Goal: Task Accomplishment & Management: Manage account settings

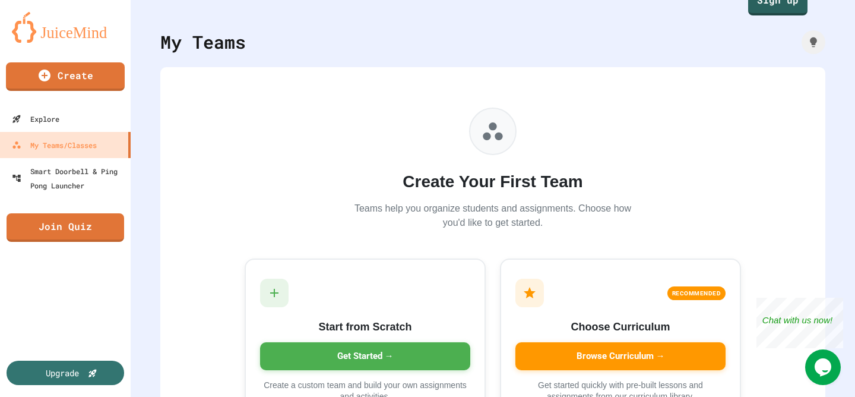
scroll to position [31, 0]
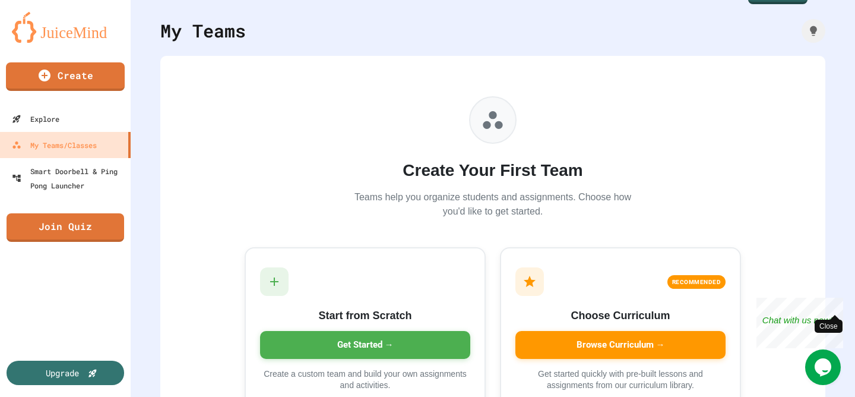
click at [833, 303] on div "Close" at bounding box center [834, 305] width 15 height 15
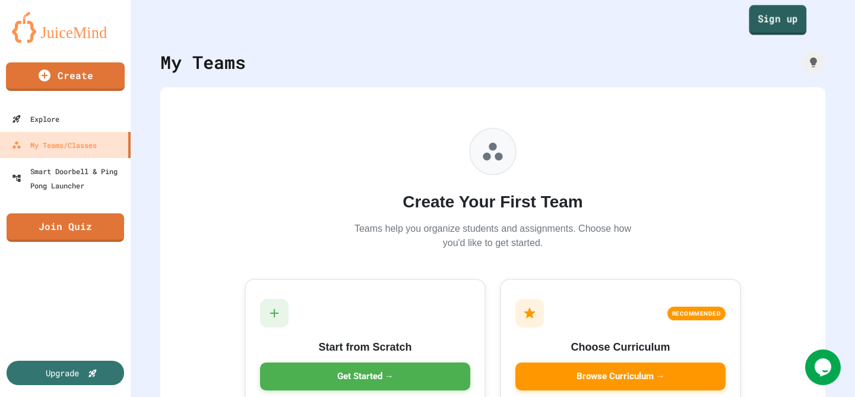
click at [784, 8] on link "Sign up" at bounding box center [779, 20] width 58 height 30
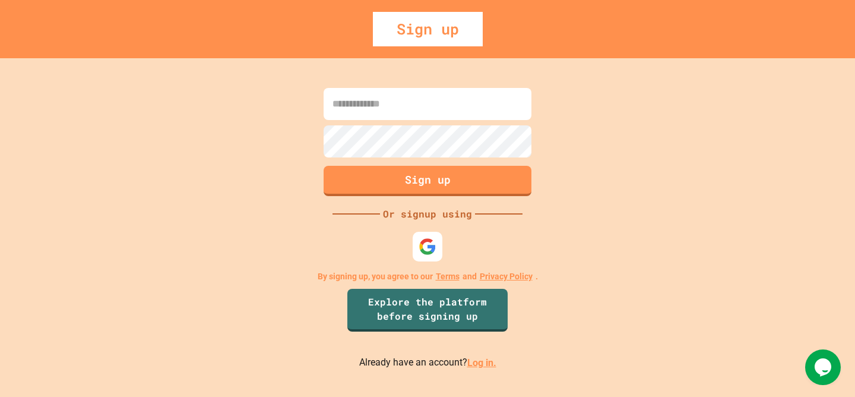
click at [445, 106] on input at bounding box center [428, 104] width 208 height 32
click at [583, 178] on div "Sign up Or signup using By signing up, you agree to our Terms and Privacy Polic…" at bounding box center [427, 227] width 855 height 339
click at [415, 239] on div at bounding box center [428, 246] width 32 height 32
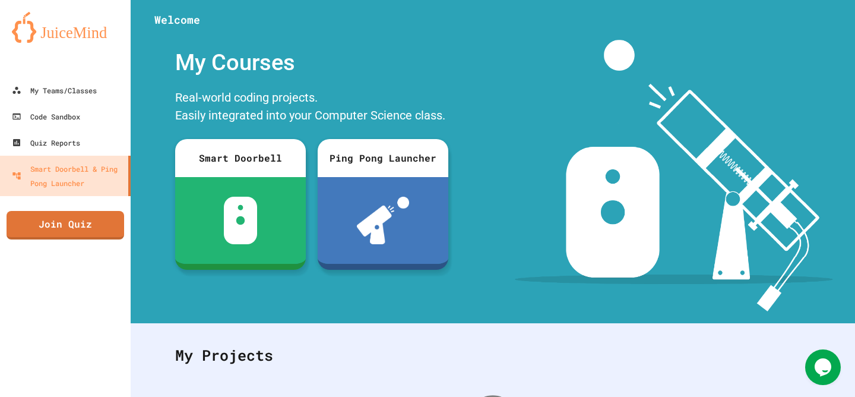
click at [465, 144] on div "My Courses Real-world coding projects. Easily integrated into your Computer Sci…" at bounding box center [312, 175] width 362 height 271
click at [240, 356] on div "My Projects" at bounding box center [492, 355] width 659 height 46
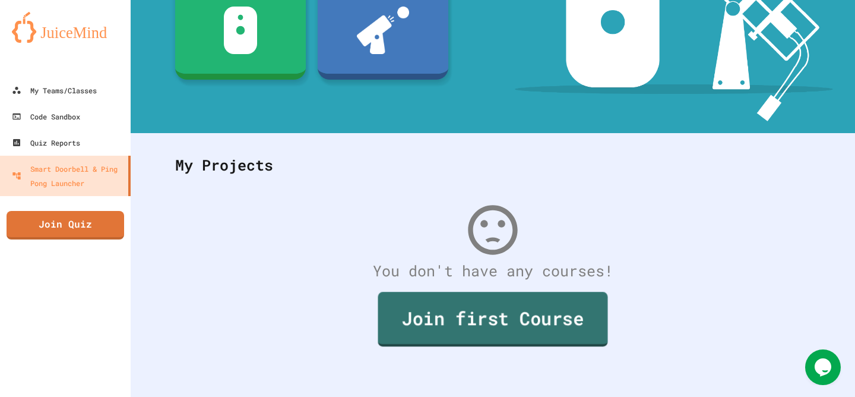
click at [451, 331] on link "Join first Course" at bounding box center [493, 319] width 230 height 55
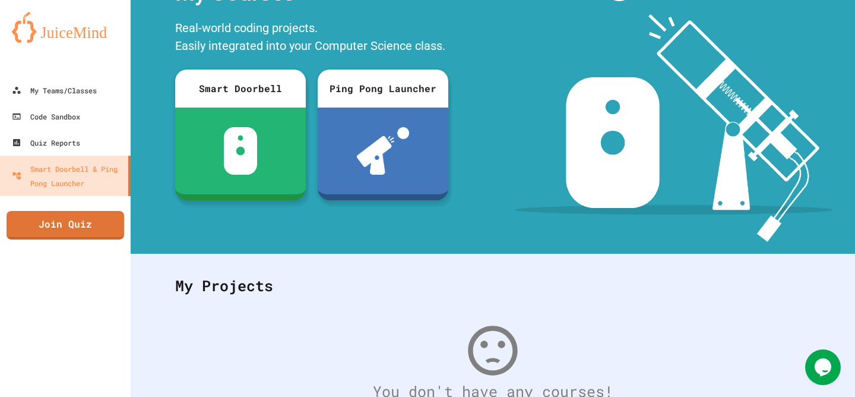
scroll to position [14, 0]
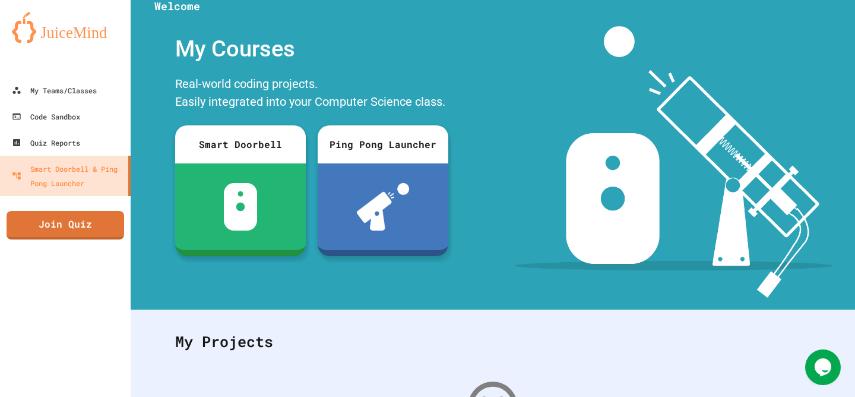
click at [173, 100] on div "Real-world coding projects. Easily integrated into your Computer Science class." at bounding box center [311, 94] width 285 height 45
click at [72, 95] on div "My Teams/Classes" at bounding box center [53, 90] width 87 height 15
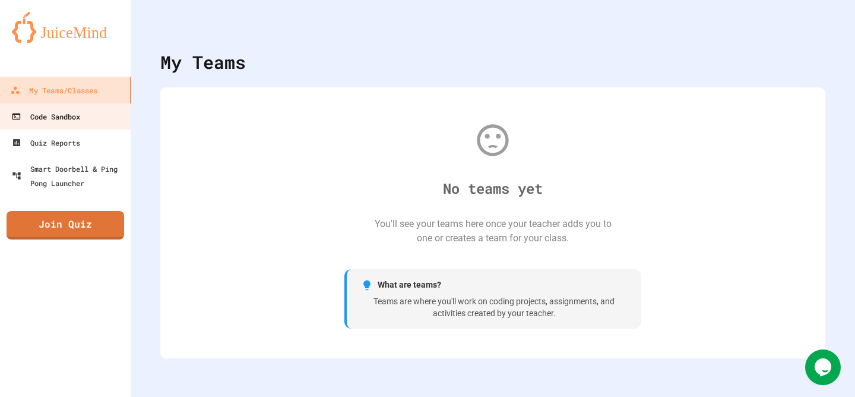
click at [77, 126] on link "Code Sandbox" at bounding box center [64, 116] width 131 height 26
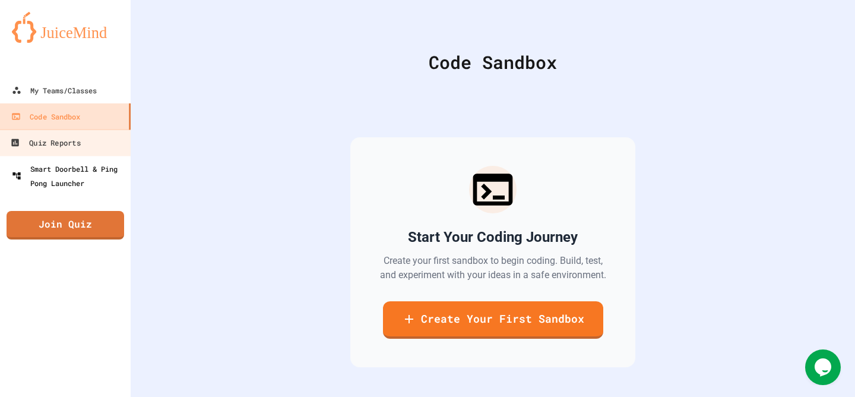
click at [73, 156] on link "Smart Doorbell & Ping Pong Launcher" at bounding box center [65, 176] width 131 height 40
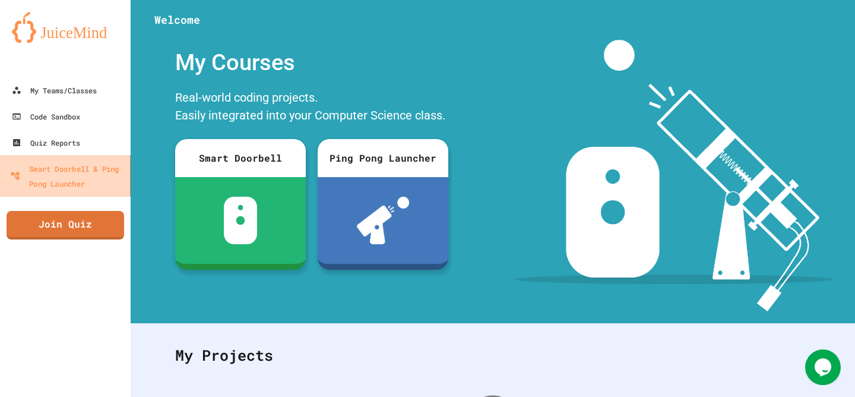
click at [72, 170] on div "Smart Doorbell & Ping Pong Launcher" at bounding box center [67, 175] width 115 height 29
click at [69, 187] on div "Smart Doorbell & Ping Pong Launcher" at bounding box center [67, 175] width 115 height 29
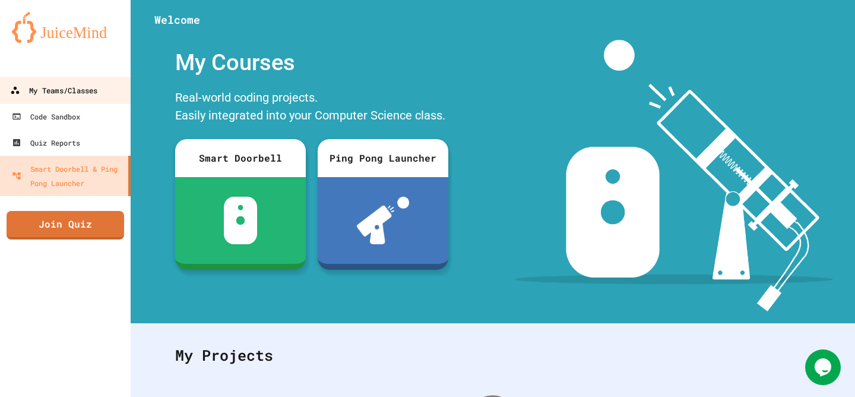
click at [85, 97] on div "My Teams/Classes" at bounding box center [53, 90] width 87 height 15
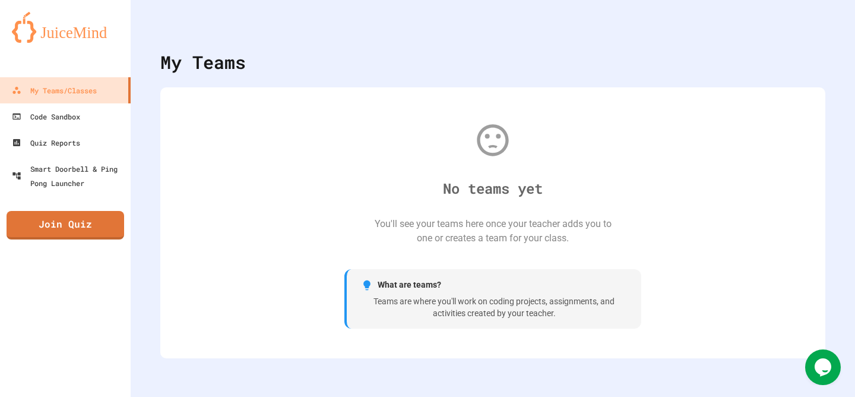
click at [823, 32] on icon "My Account" at bounding box center [829, 38] width 12 height 12
click at [533, 69] on div at bounding box center [427, 198] width 855 height 397
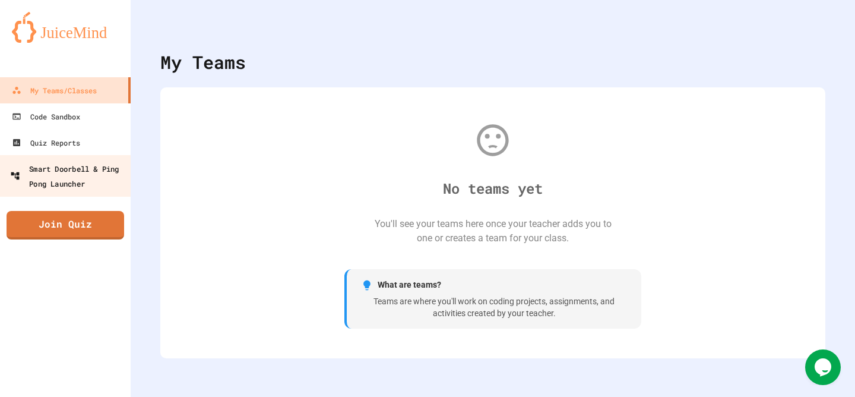
click at [98, 172] on div "Smart Doorbell & Ping Pong Launcher" at bounding box center [69, 175] width 118 height 29
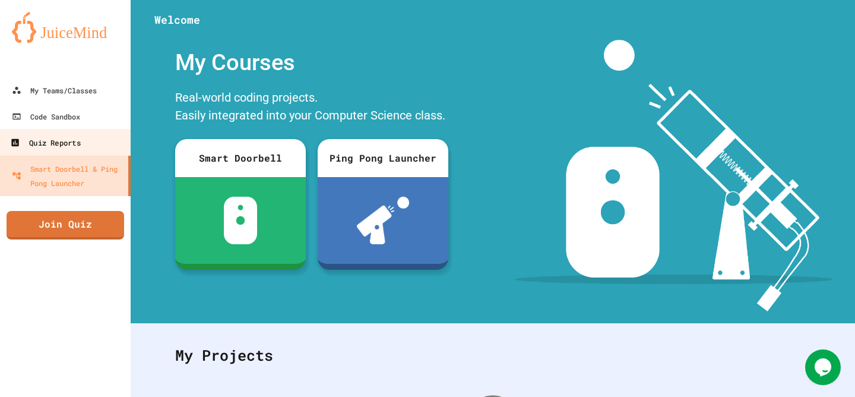
click at [96, 145] on link "Quiz Reports" at bounding box center [65, 142] width 135 height 27
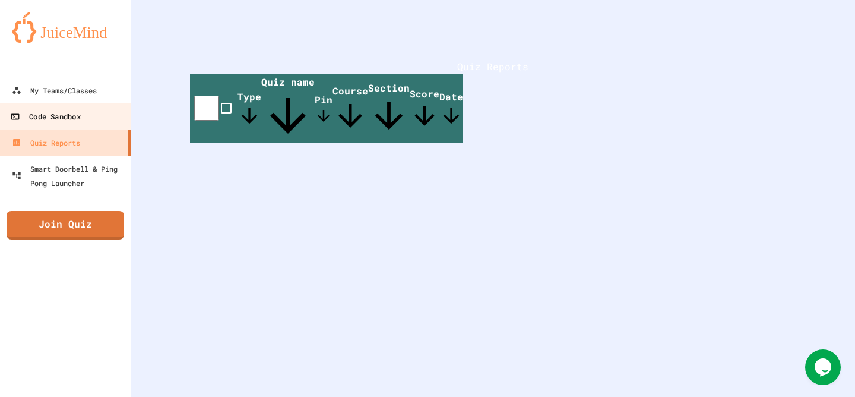
click at [90, 125] on link "Code Sandbox" at bounding box center [65, 116] width 135 height 27
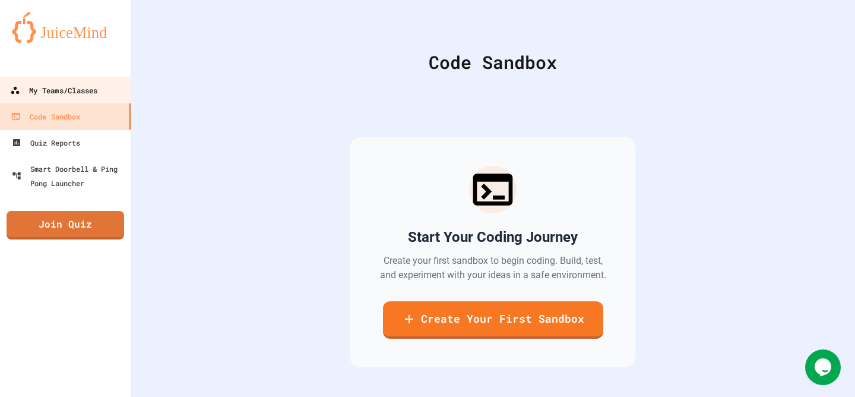
click at [75, 100] on link "My Teams/Classes" at bounding box center [65, 90] width 135 height 27
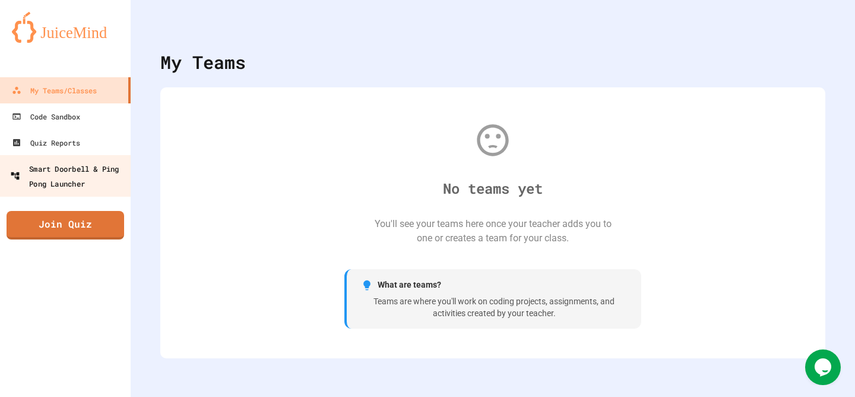
click at [91, 171] on div "Smart Doorbell & Ping Pong Launcher" at bounding box center [69, 175] width 118 height 29
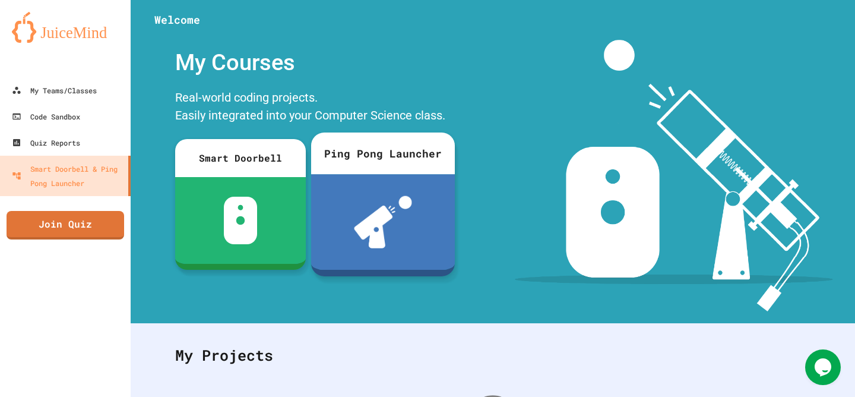
scroll to position [190, 0]
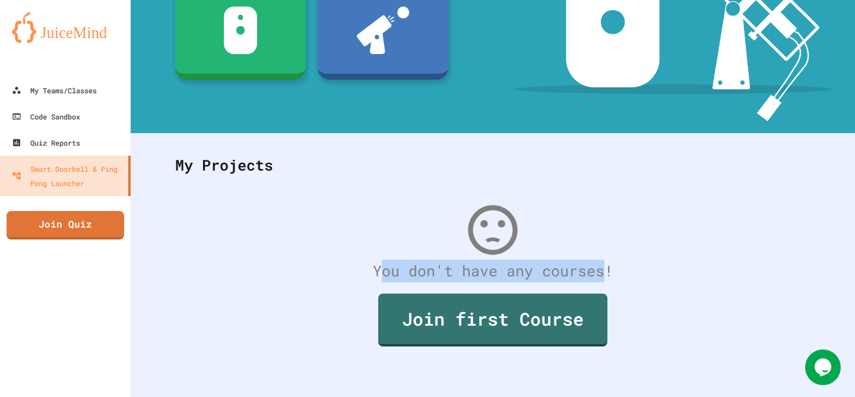
drag, startPoint x: 381, startPoint y: 276, endPoint x: 601, endPoint y: 270, distance: 219.8
click at [601, 271] on div "You don't have any courses!" at bounding box center [492, 271] width 659 height 23
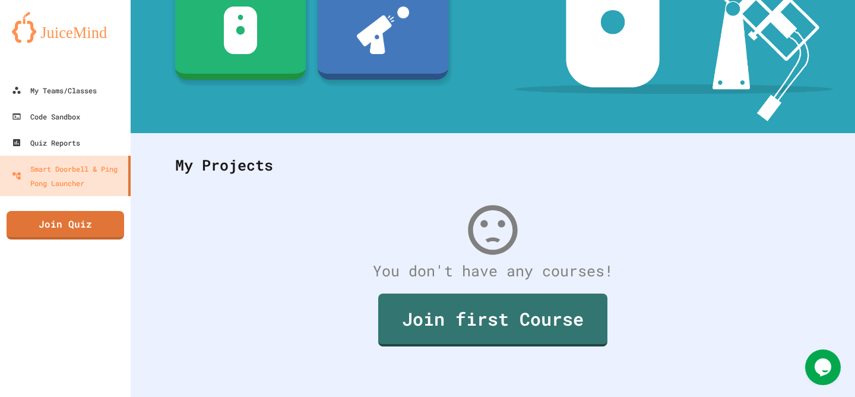
click at [625, 262] on div "You don't have any courses!" at bounding box center [492, 271] width 659 height 23
click at [112, 96] on link "My Teams/Classes" at bounding box center [65, 90] width 135 height 27
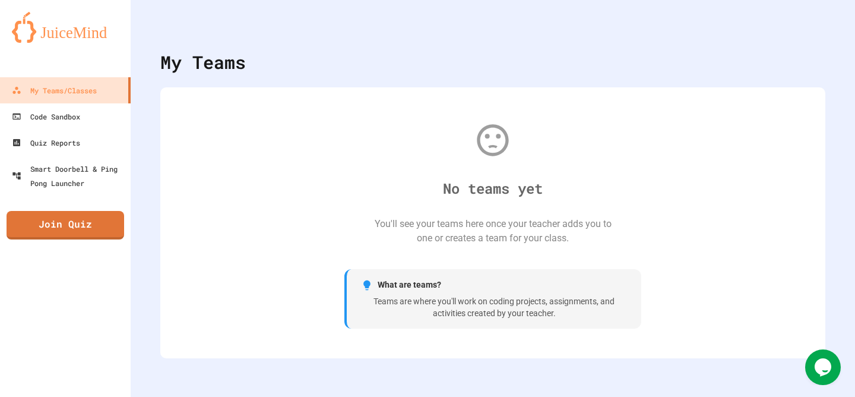
click at [507, 302] on div "Teams are where you'll work on coding projects, assignments, and activities cre…" at bounding box center [494, 307] width 266 height 23
click at [463, 216] on div "No teams yet You'll see your teams here once your teacher adds you to one or cr…" at bounding box center [493, 222] width 642 height 247
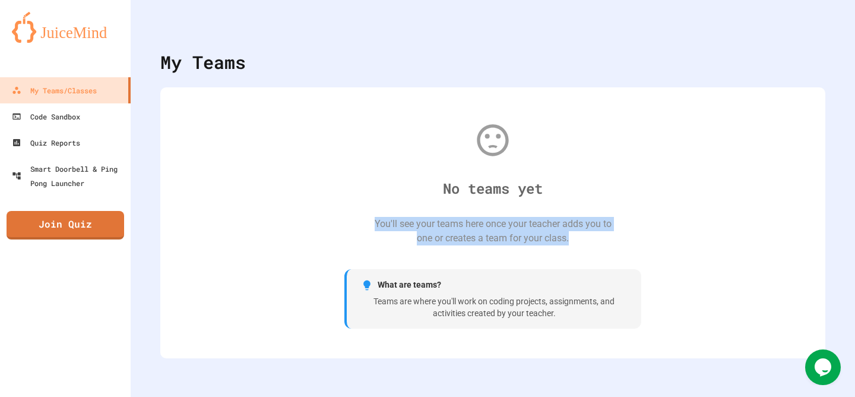
drag, startPoint x: 348, startPoint y: 228, endPoint x: 604, endPoint y: 256, distance: 257.5
click at [604, 256] on div "No teams yet You'll see your teams here once your teacher adds you to one or cr…" at bounding box center [493, 222] width 642 height 247
click at [583, 247] on div "No teams yet You'll see your teams here once your teacher adds you to one or cr…" at bounding box center [493, 222] width 642 height 247
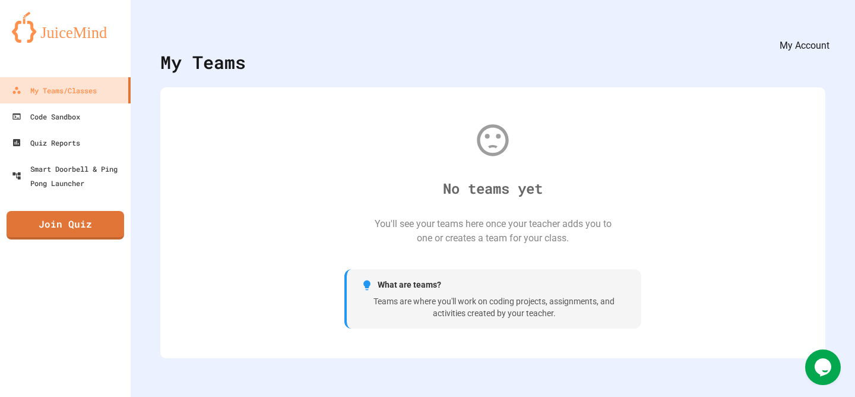
click at [820, 29] on button "My Account" at bounding box center [820, 29] width 0 height 0
click at [795, 15] on div at bounding box center [427, 198] width 855 height 397
click at [820, 29] on div "My Account" at bounding box center [820, 29] width 0 height 0
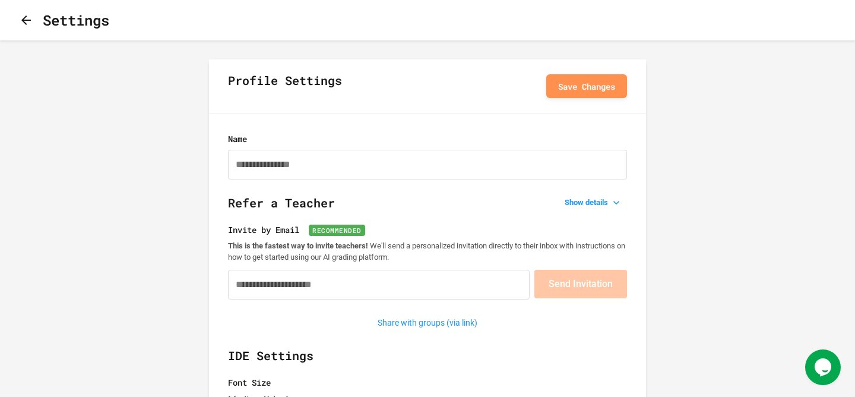
type input "**********"
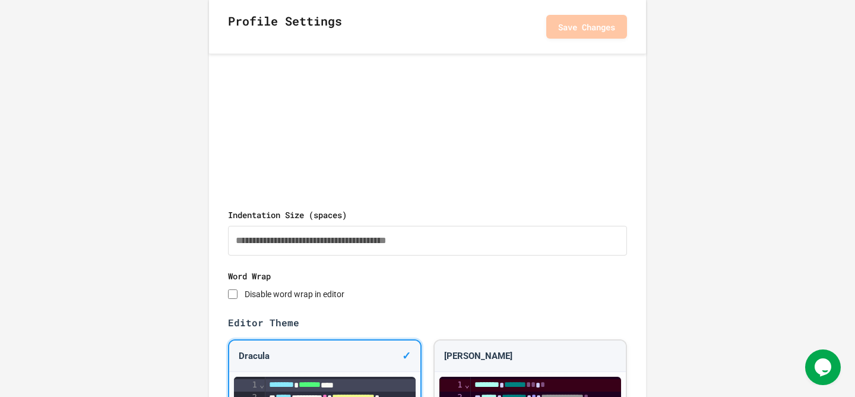
scroll to position [523, 0]
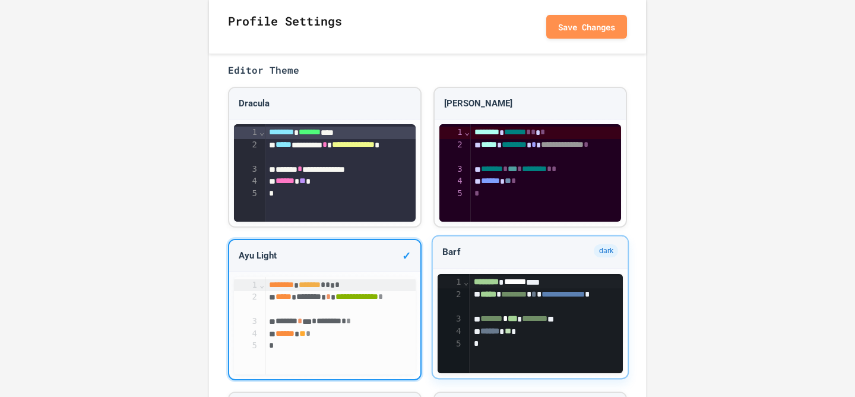
scroll to position [946, 0]
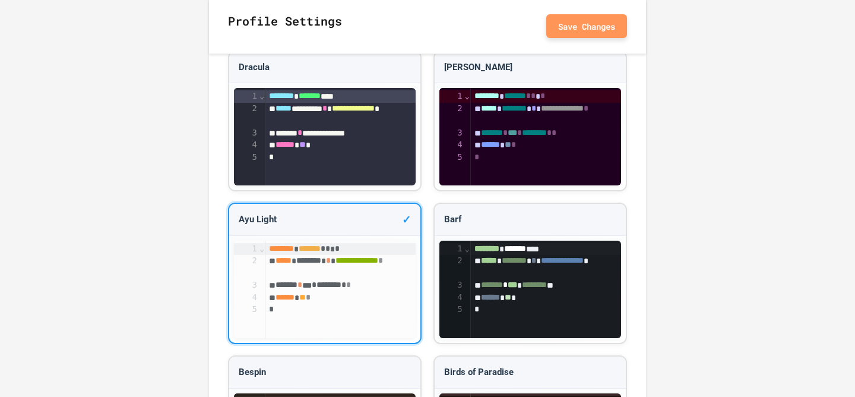
click at [562, 26] on button "Save Changes" at bounding box center [586, 26] width 81 height 24
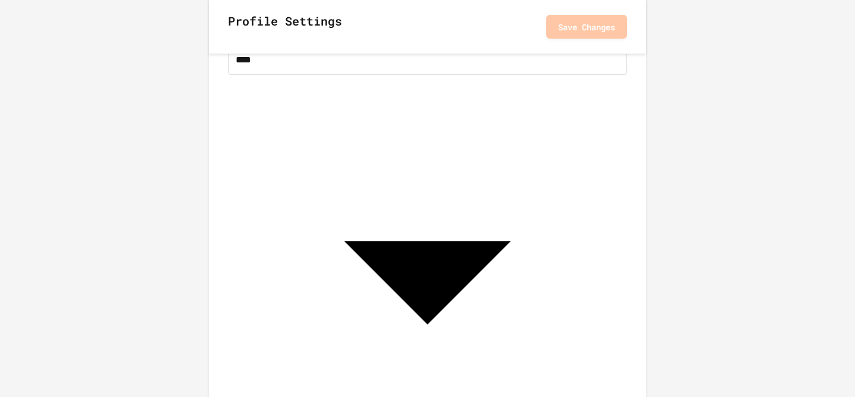
scroll to position [177, 0]
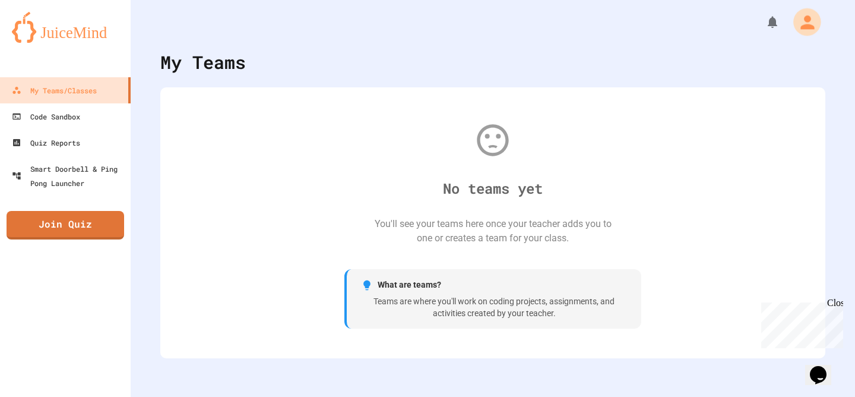
click at [798, 23] on icon "My Account" at bounding box center [807, 22] width 21 height 21
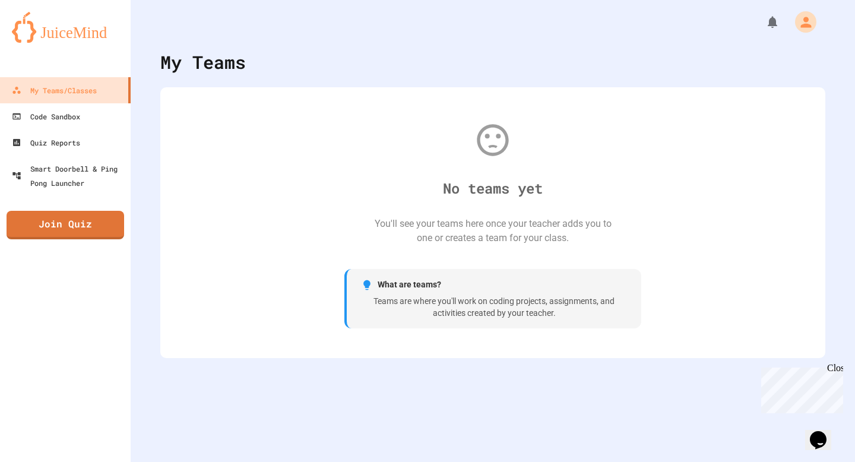
click at [83, 132] on div at bounding box center [427, 231] width 855 height 462
click at [83, 116] on link "Code Sandbox" at bounding box center [65, 116] width 135 height 27
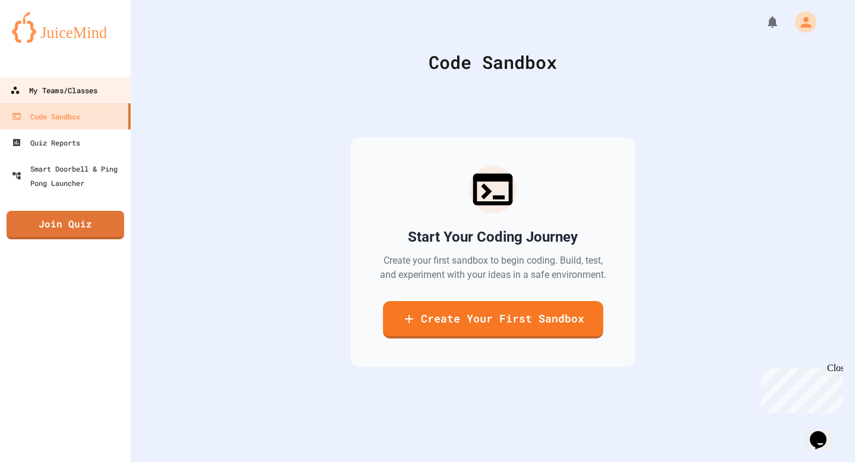
click at [75, 100] on link "My Teams/Classes" at bounding box center [65, 90] width 135 height 27
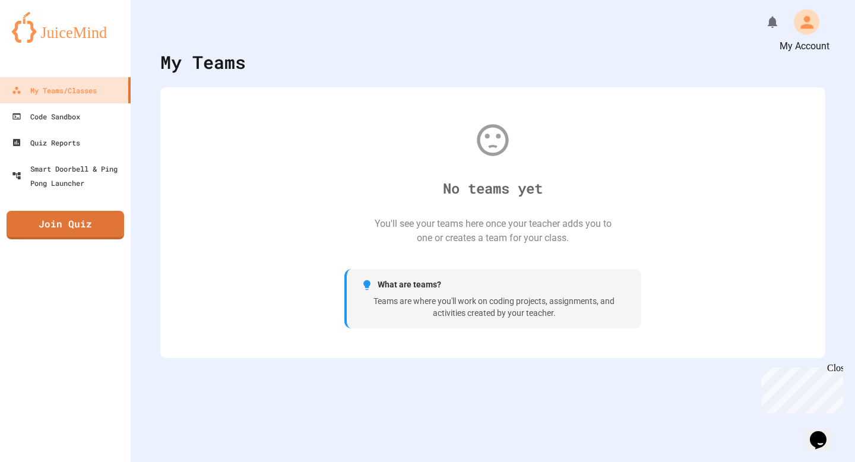
click at [804, 11] on div "My Account" at bounding box center [807, 22] width 26 height 26
click at [535, 72] on div at bounding box center [427, 231] width 855 height 462
click at [811, 24] on icon "My Account" at bounding box center [807, 21] width 13 height 13
click at [545, 153] on div at bounding box center [427, 231] width 855 height 462
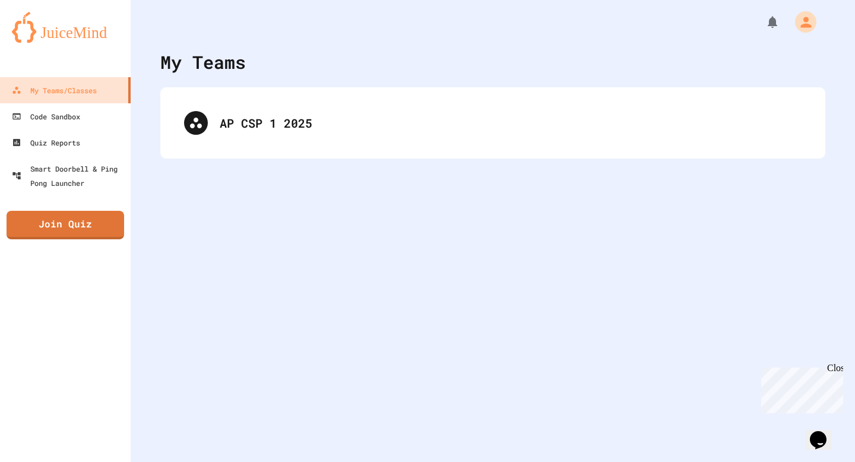
click at [398, 97] on div "AP CSP 1 2025" at bounding box center [492, 122] width 665 height 71
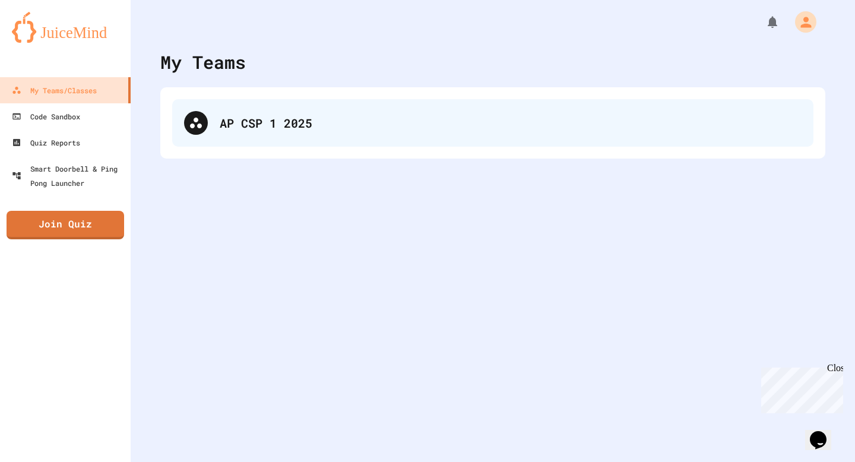
click at [390, 116] on div "AP CSP 1 2025" at bounding box center [511, 123] width 582 height 18
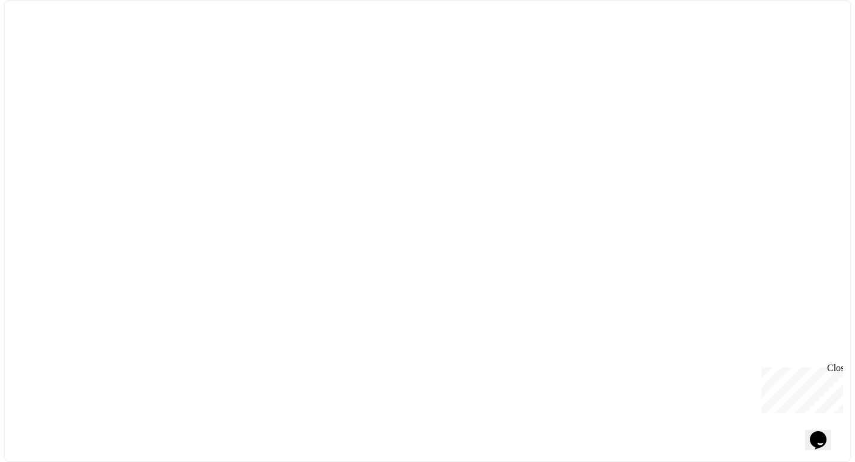
click at [838, 371] on div "Close" at bounding box center [834, 370] width 15 height 15
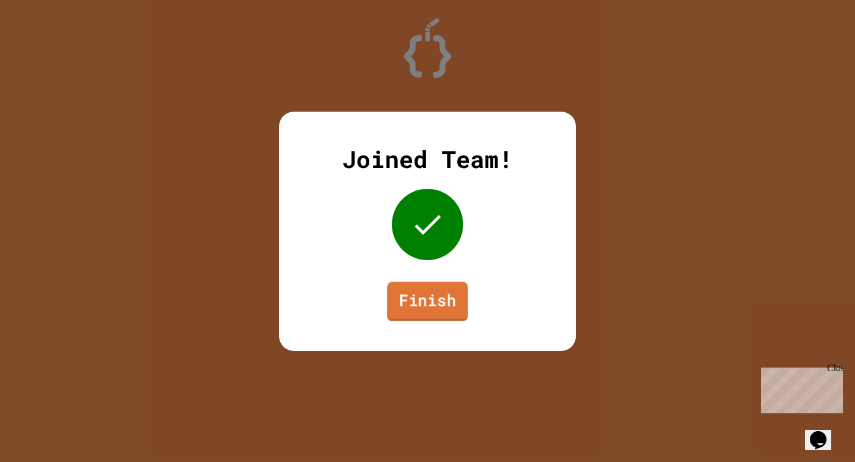
click at [414, 296] on link "Finish" at bounding box center [427, 301] width 81 height 39
